Goal: Transaction & Acquisition: Purchase product/service

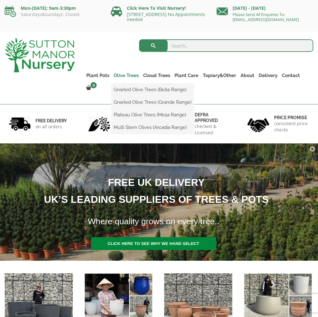
click at [132, 76] on link "Olive Trees" at bounding box center [127, 75] width 30 height 9
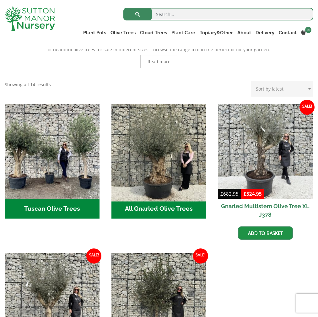
scroll to position [183, 0]
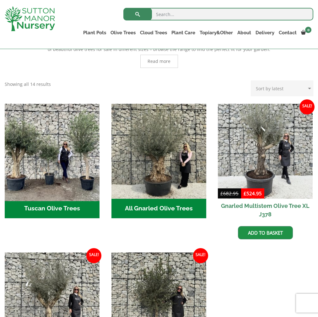
click at [71, 158] on img "Visit product category Tuscan Olive Trees" at bounding box center [52, 151] width 100 height 100
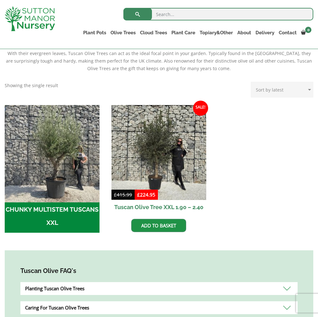
scroll to position [142, 0]
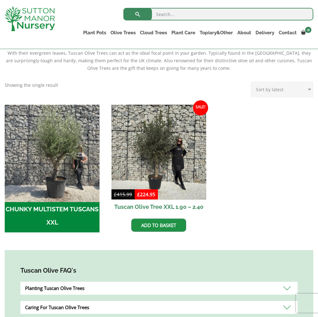
click at [59, 159] on img "Visit product category CHUNKY MULTISTEM TUSCANS XXL" at bounding box center [52, 152] width 100 height 100
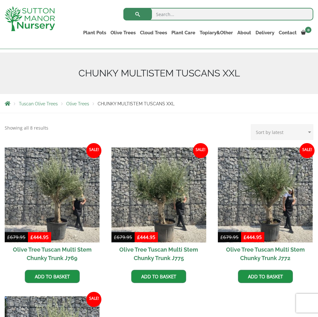
scroll to position [62, 0]
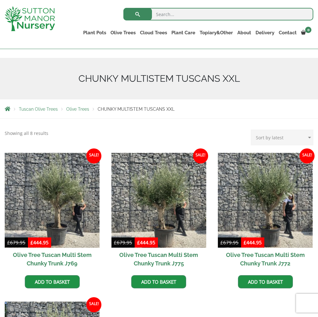
click at [79, 110] on span "Olive Trees" at bounding box center [77, 109] width 23 height 5
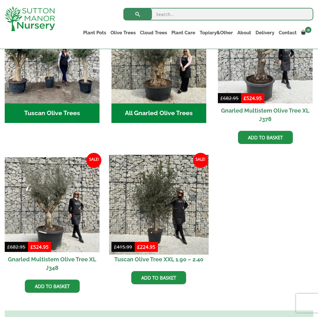
scroll to position [279, 0]
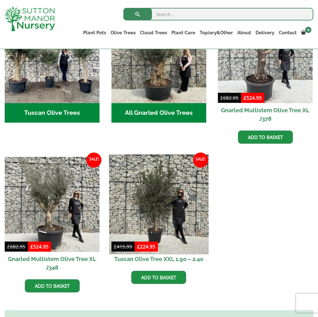
click at [156, 193] on img at bounding box center [159, 205] width 100 height 100
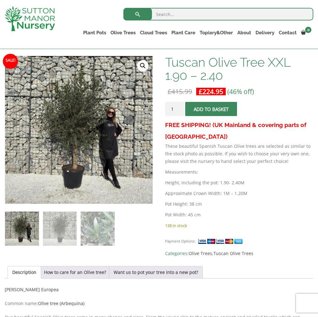
scroll to position [93, 0]
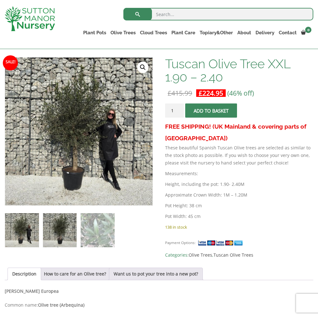
click at [62, 230] on img at bounding box center [60, 230] width 34 height 34
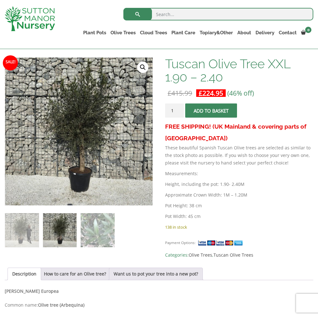
click at [211, 111] on span "submit" at bounding box center [211, 111] width 0 height 0
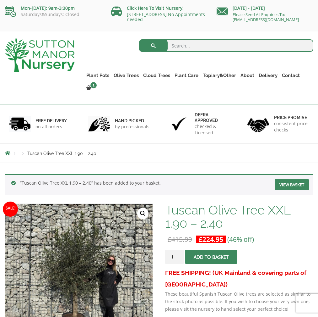
click at [293, 185] on link "View basket" at bounding box center [292, 184] width 34 height 11
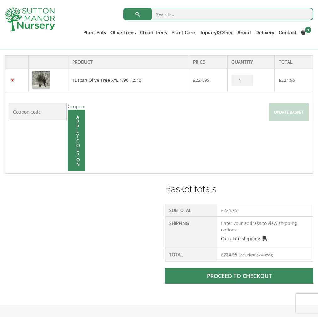
scroll to position [137, 0]
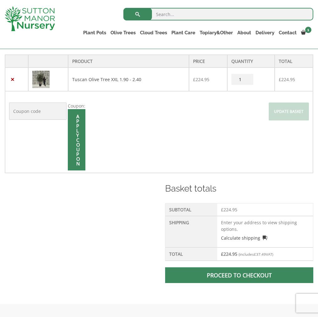
click at [231, 224] on td "Enter your address to view shipping options. Calculate shipping Select a countr…" at bounding box center [265, 231] width 96 height 31
click at [239, 275] on span at bounding box center [239, 275] width 0 height 0
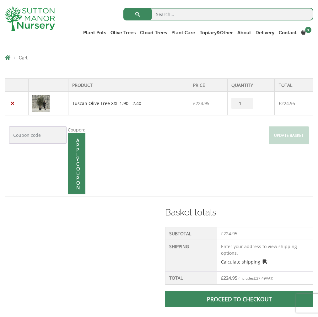
click at [90, 102] on link "Tuscan Olive Tree XXL 1.90 - 2.40" at bounding box center [106, 103] width 69 height 6
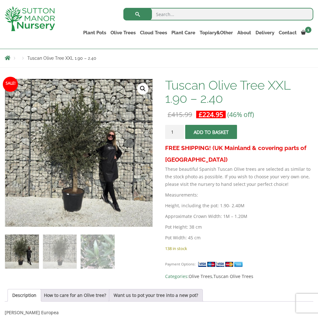
scroll to position [72, 0]
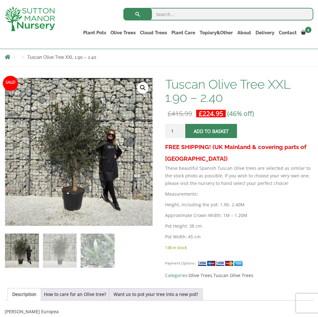
click at [145, 88] on link "🔍" at bounding box center [142, 87] width 11 height 11
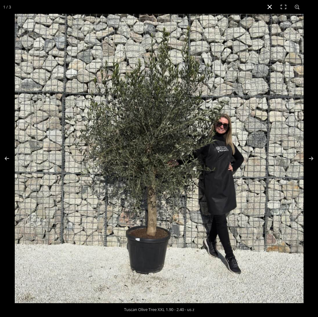
click at [269, 8] on button "Close (Esc)" at bounding box center [270, 7] width 14 height 14
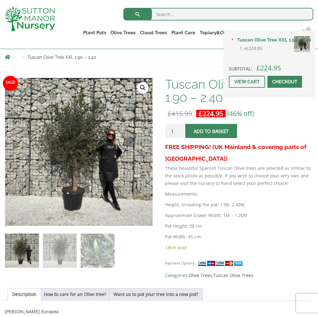
click at [306, 31] on span "1" at bounding box center [308, 30] width 6 height 6
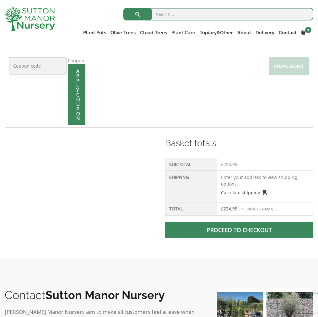
scroll to position [182, 0]
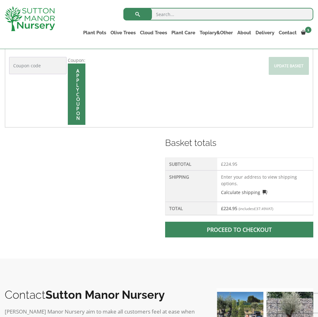
click at [212, 229] on link "Proceed to checkout" at bounding box center [239, 230] width 148 height 16
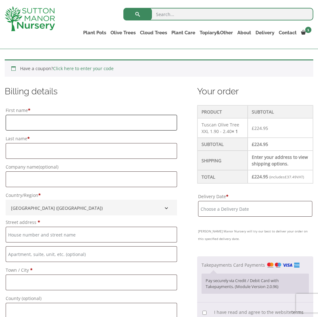
scroll to position [132, 0]
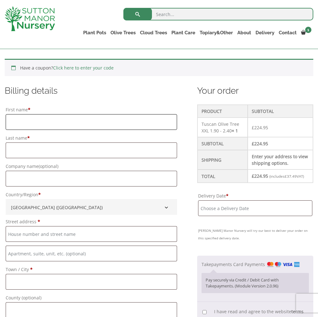
type input "P"
type input "phil"
type input "rusted"
type input "Practical Plants Ltd"
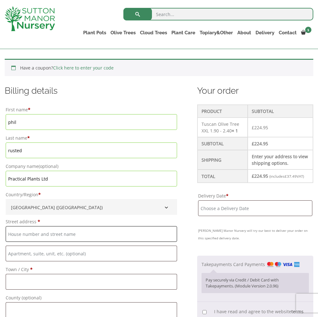
type input "The Hall,"
type input "[GEOGRAPHIC_DATA]"
type input "Hinderclay"
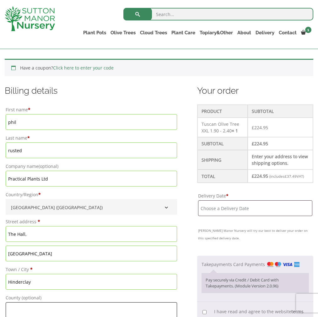
type input "[GEOGRAPHIC_DATA]"
type input "IP22 1HN"
type input "phil"
type input "rusted"
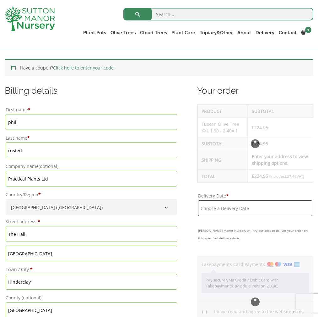
type input "Practical Plants Ltd"
type input "The Hall,"
type input "[GEOGRAPHIC_DATA]"
type input "Hinderclay"
type input "[GEOGRAPHIC_DATA]"
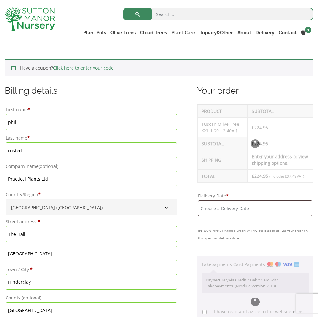
type input "IP22 1HN"
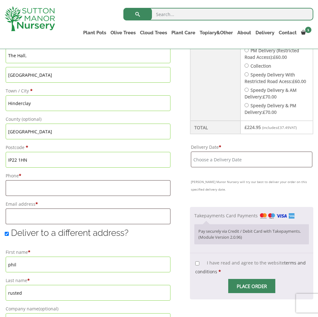
scroll to position [316, 0]
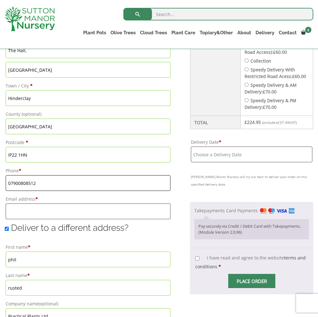
type input "07900808512"
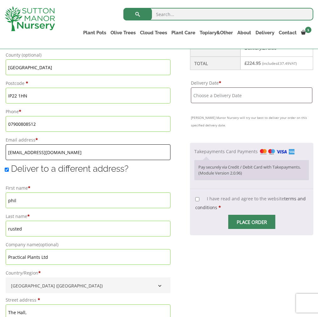
scroll to position [380, 0]
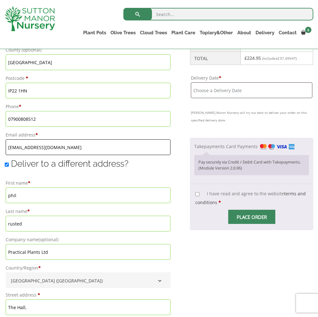
type input "[EMAIL_ADDRESS][DOMAIN_NAME]"
click at [40, 198] on input "phil" at bounding box center [88, 195] width 165 height 16
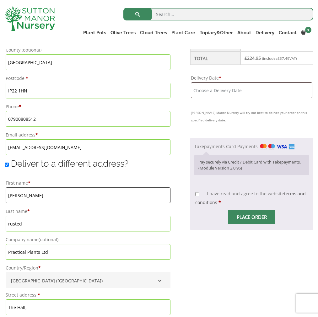
type input "[PERSON_NAME]"
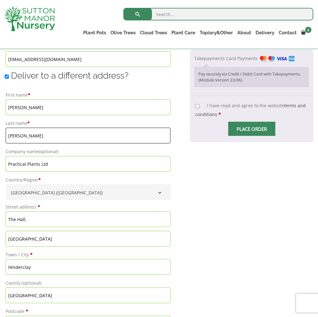
scroll to position [471, 0]
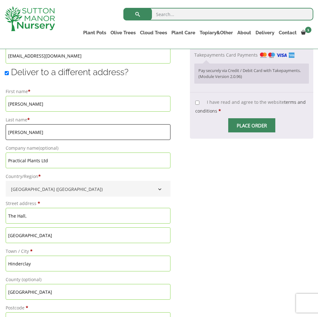
type input "[PERSON_NAME]"
click at [43, 218] on input "The Hall," at bounding box center [88, 216] width 165 height 16
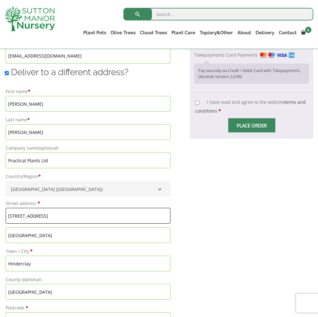
type input "[STREET_ADDRESS]"
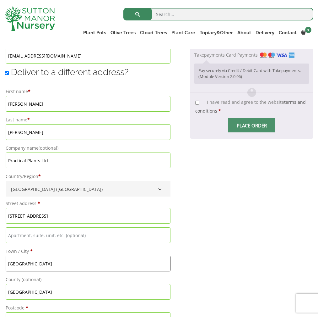
type input "[GEOGRAPHIC_DATA]"
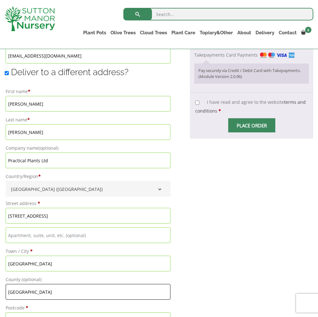
type input "[GEOGRAPHIC_DATA]"
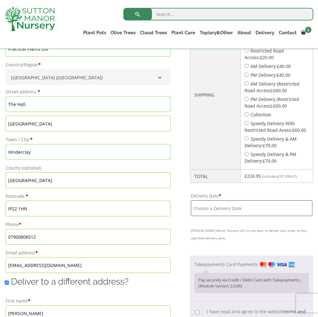
scroll to position [262, 0]
type input "PE31 6HS"
click at [252, 210] on input "Delivery Date *" at bounding box center [252, 208] width 122 height 16
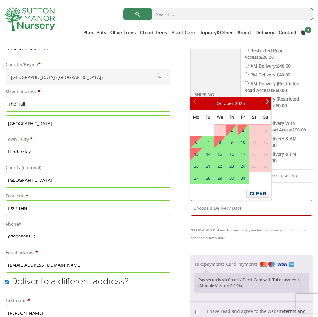
click at [233, 132] on link "2" at bounding box center [232, 129] width 11 height 11
type input "[DATE]"
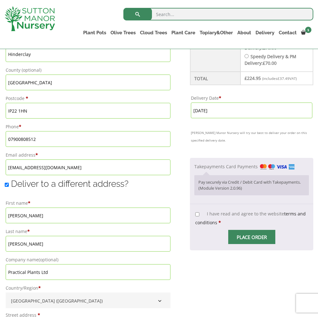
scroll to position [360, 0]
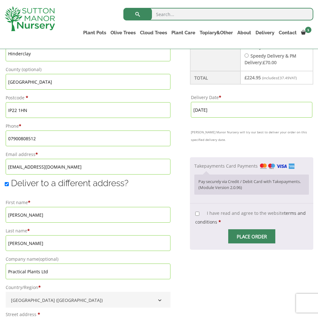
click at [197, 215] on input "I have read and agree to the website terms and conditions *" at bounding box center [197, 213] width 4 height 4
checkbox input "true"
click at [252, 236] on span "Checkout" at bounding box center [252, 236] width 0 height 0
click at [228, 187] on p "Pay securely via Credit / Debit Card with Takepayments. (Module Version 2.0.96)" at bounding box center [252, 184] width 107 height 12
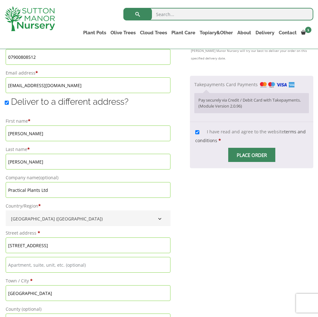
scroll to position [460, 0]
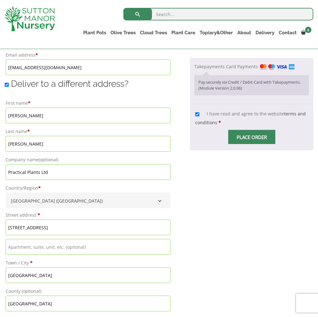
click at [252, 137] on span "Checkout" at bounding box center [252, 137] width 0 height 0
click at [252, 138] on input "Place order" at bounding box center [251, 137] width 47 height 14
